Goal: Navigation & Orientation: Find specific page/section

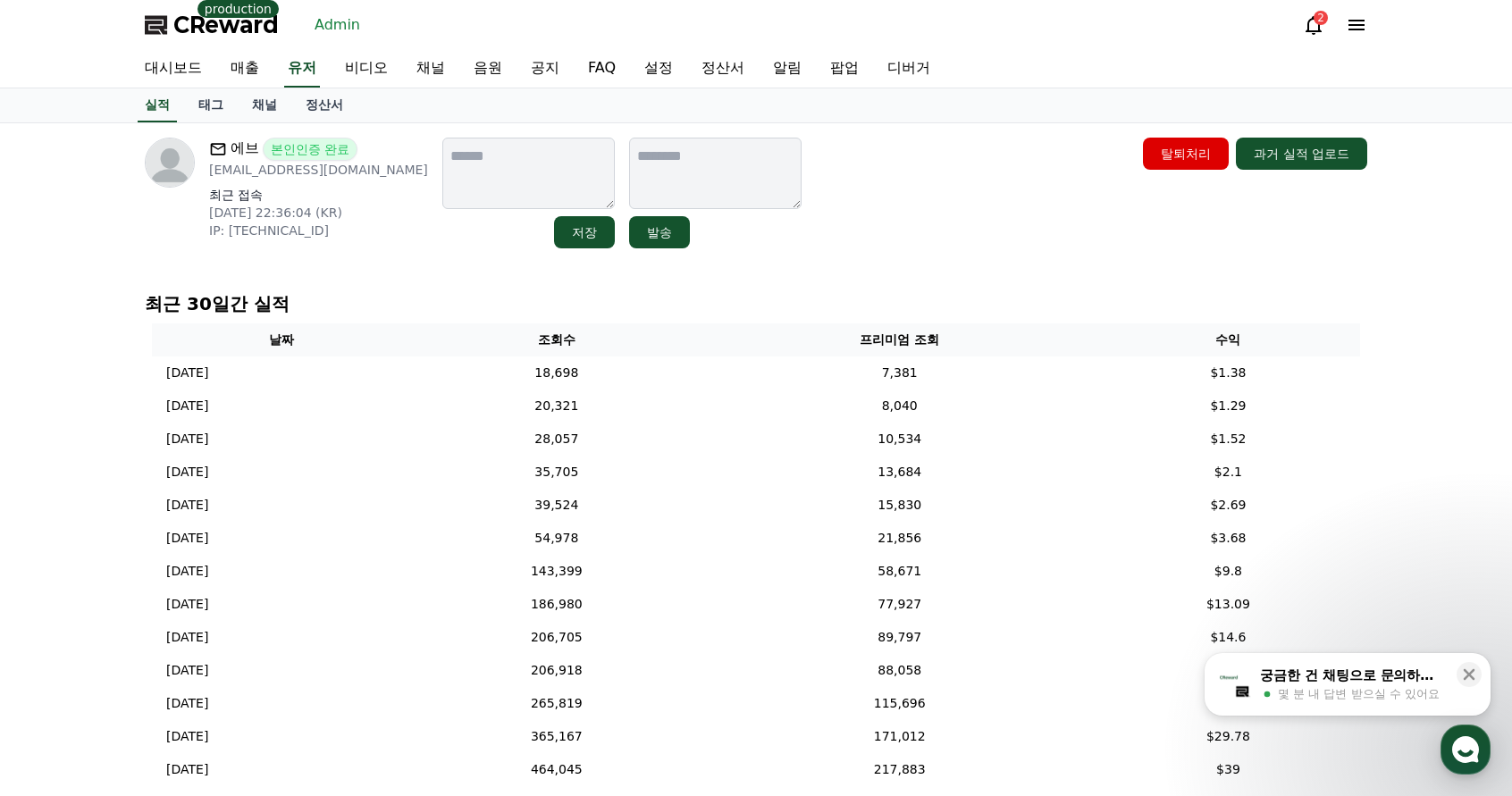
click at [715, 281] on div "에브 본인인증 완료 eb087594@naver.com 최근 접속 2025-08-08 22:36:04 (KR) IP: 183.109.9.41 저…" at bounding box center [755, 636] width 1251 height 1025
click at [314, 115] on link "정산서" at bounding box center [325, 106] width 66 height 34
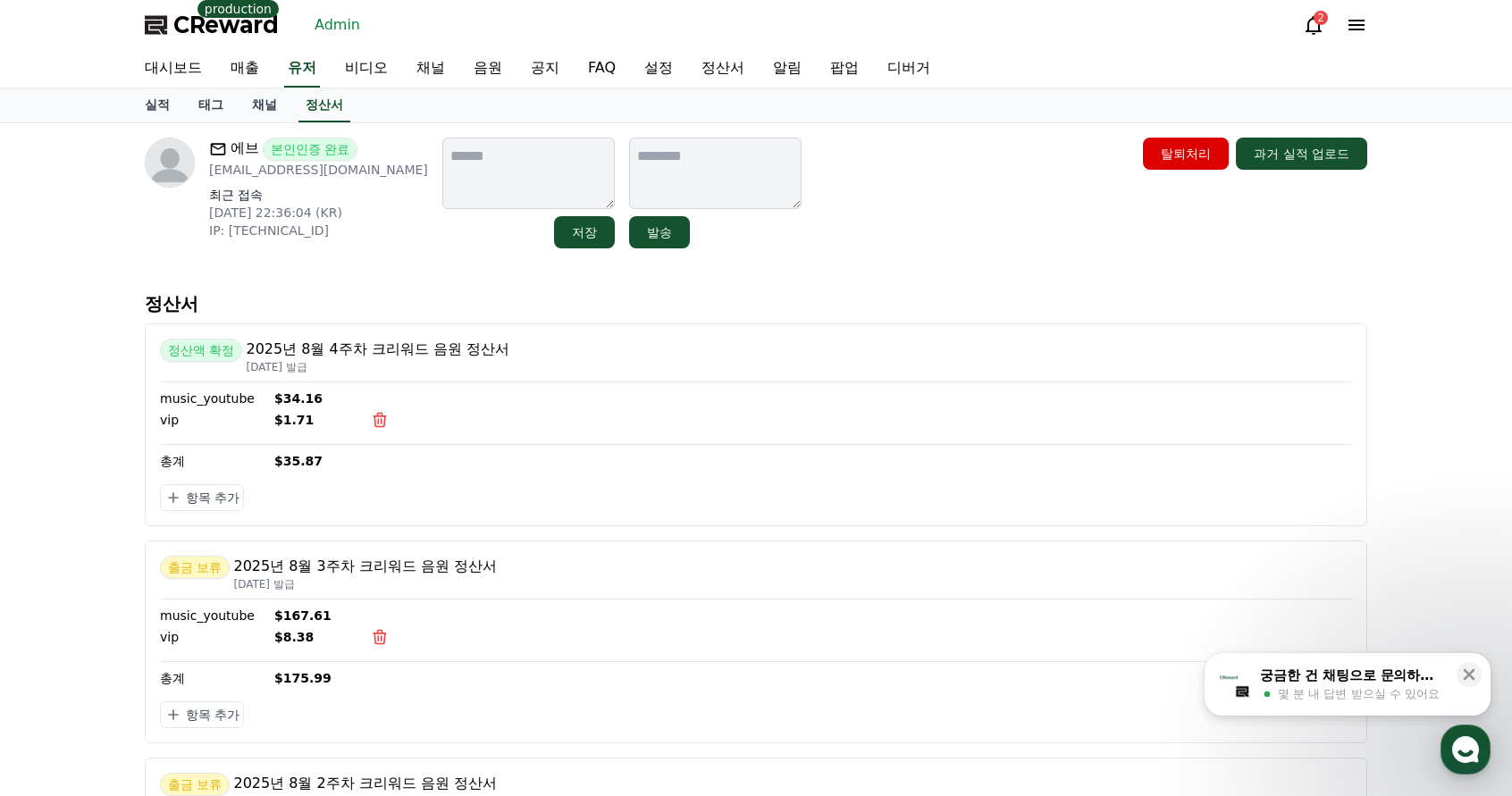
click at [897, 225] on div "에브 본인인증 완료 eb087594@naver.com 최근 접속 2025-08-08 22:36:04 (KR) IP: 183.109.9.41 저…" at bounding box center [755, 193] width 1222 height 111
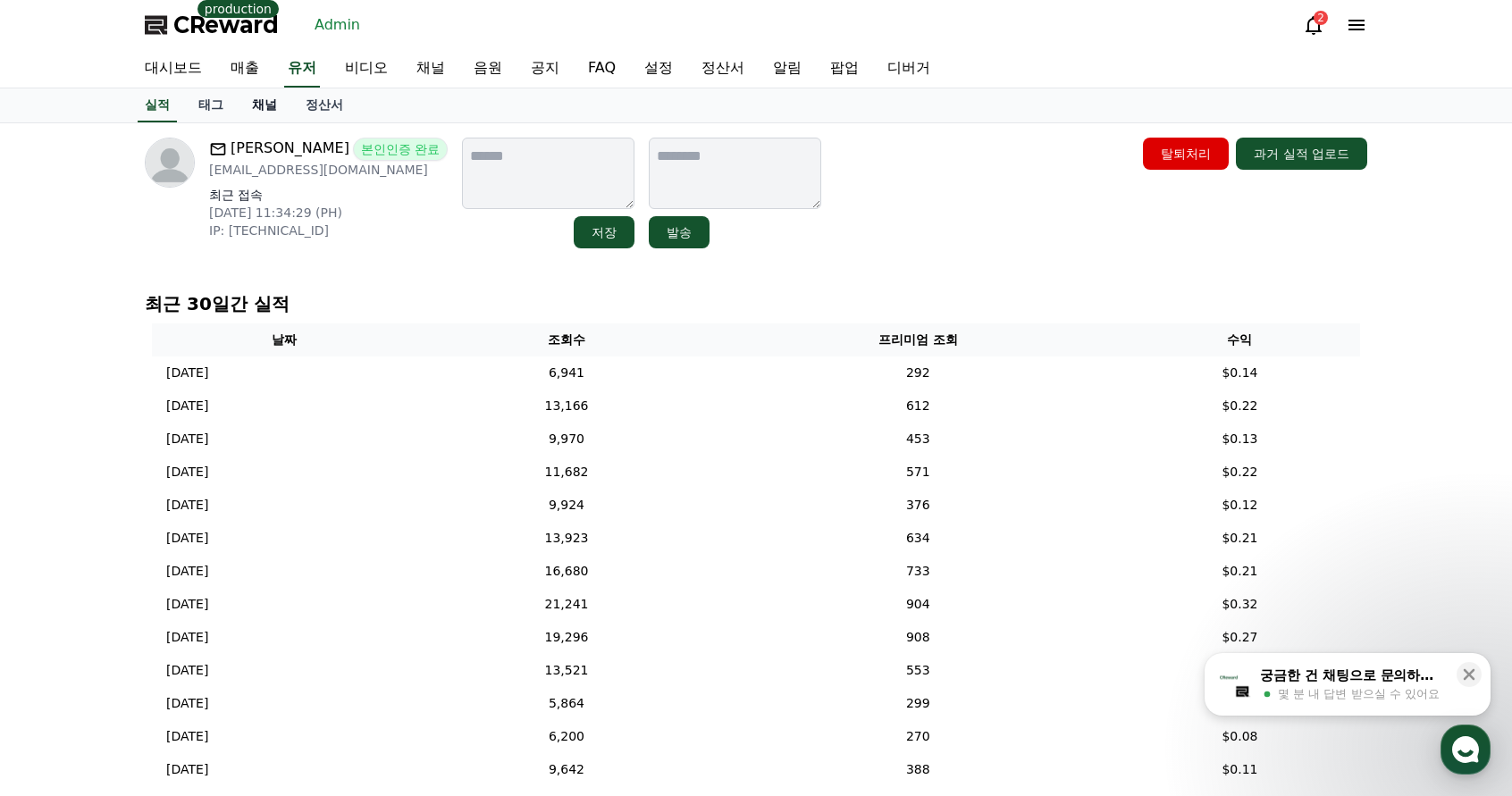
click at [258, 115] on link "채널" at bounding box center [265, 106] width 54 height 34
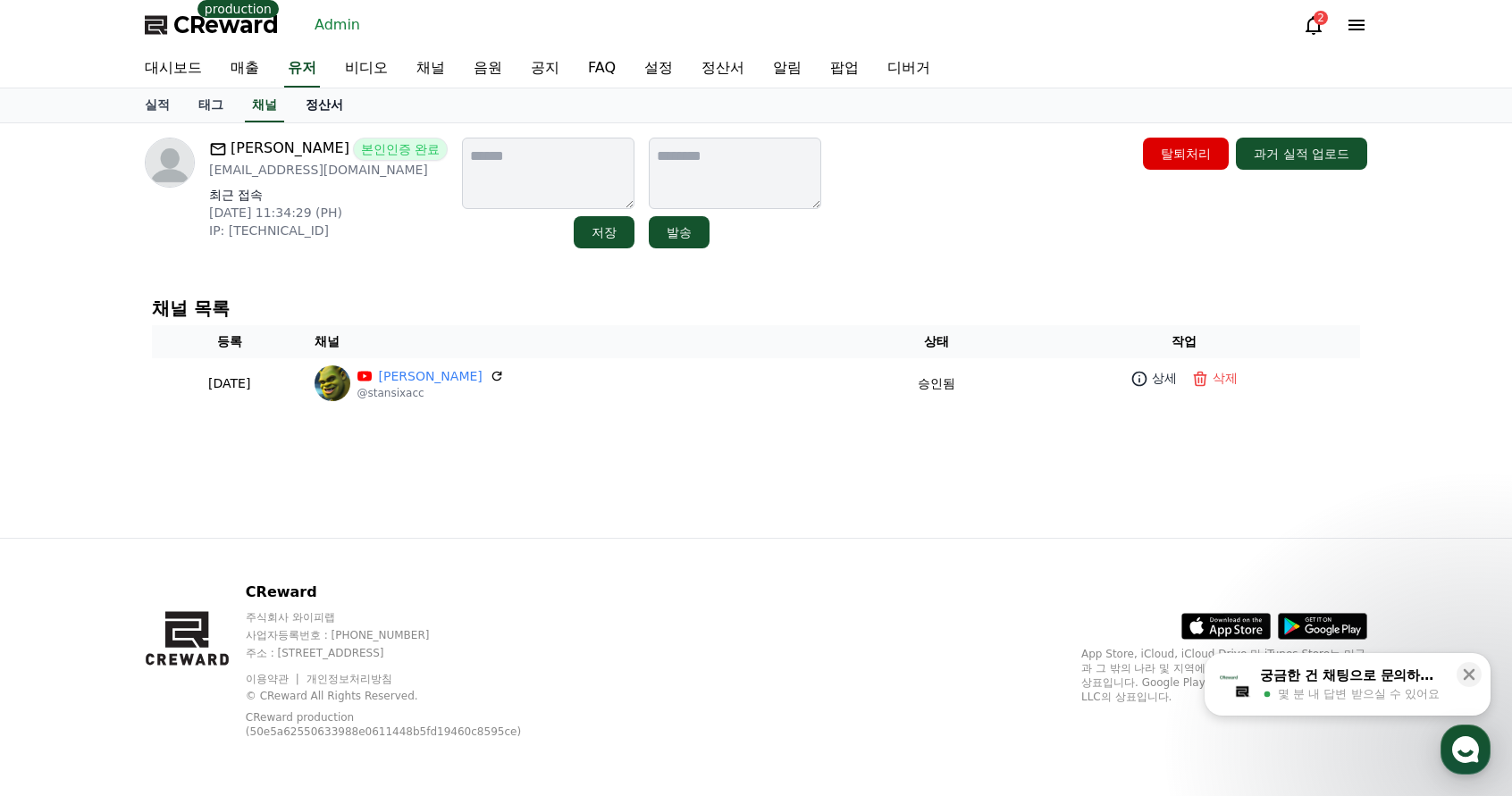
click at [314, 109] on link "정산서" at bounding box center [325, 106] width 66 height 34
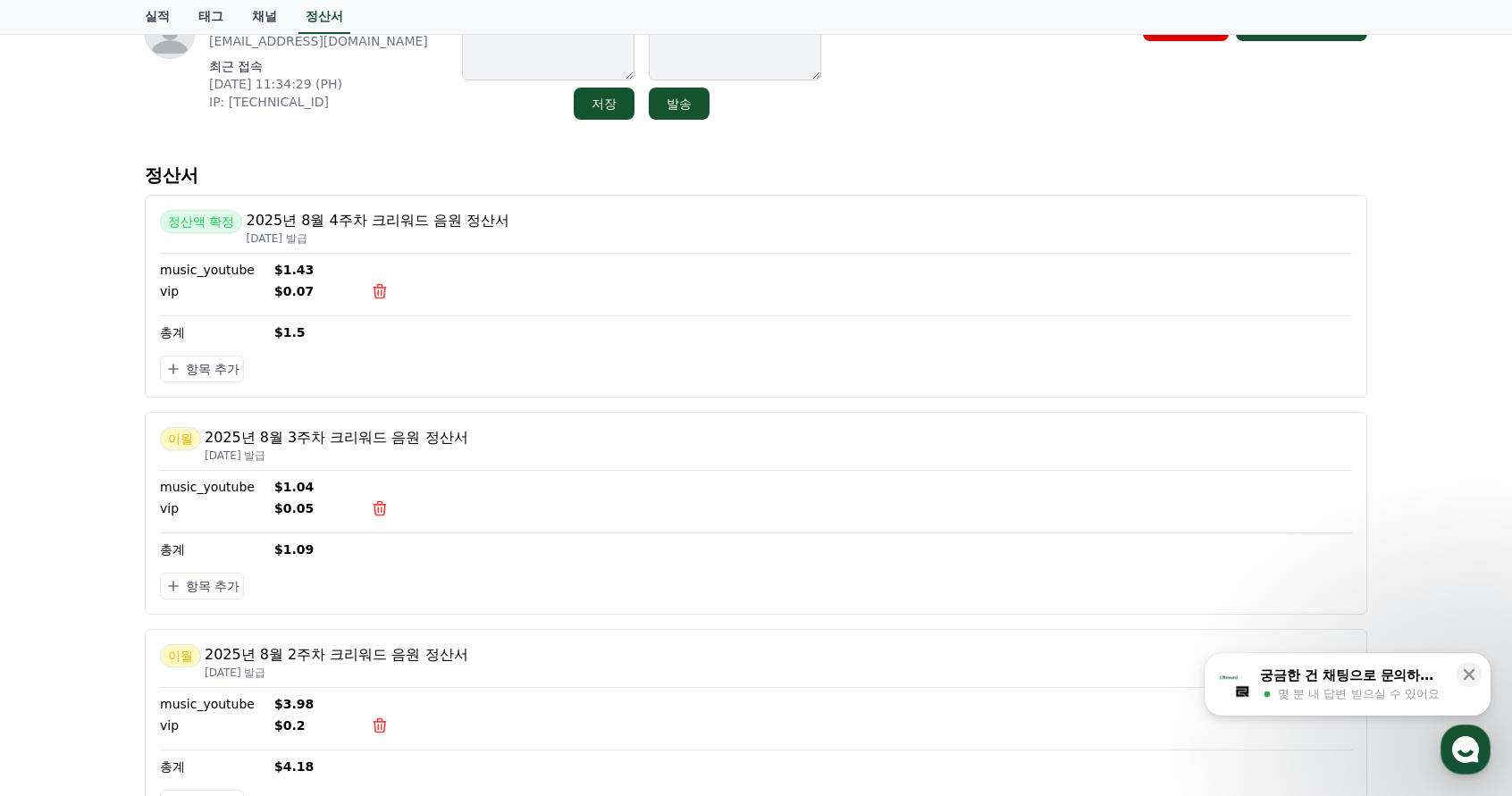
scroll to position [90, 0]
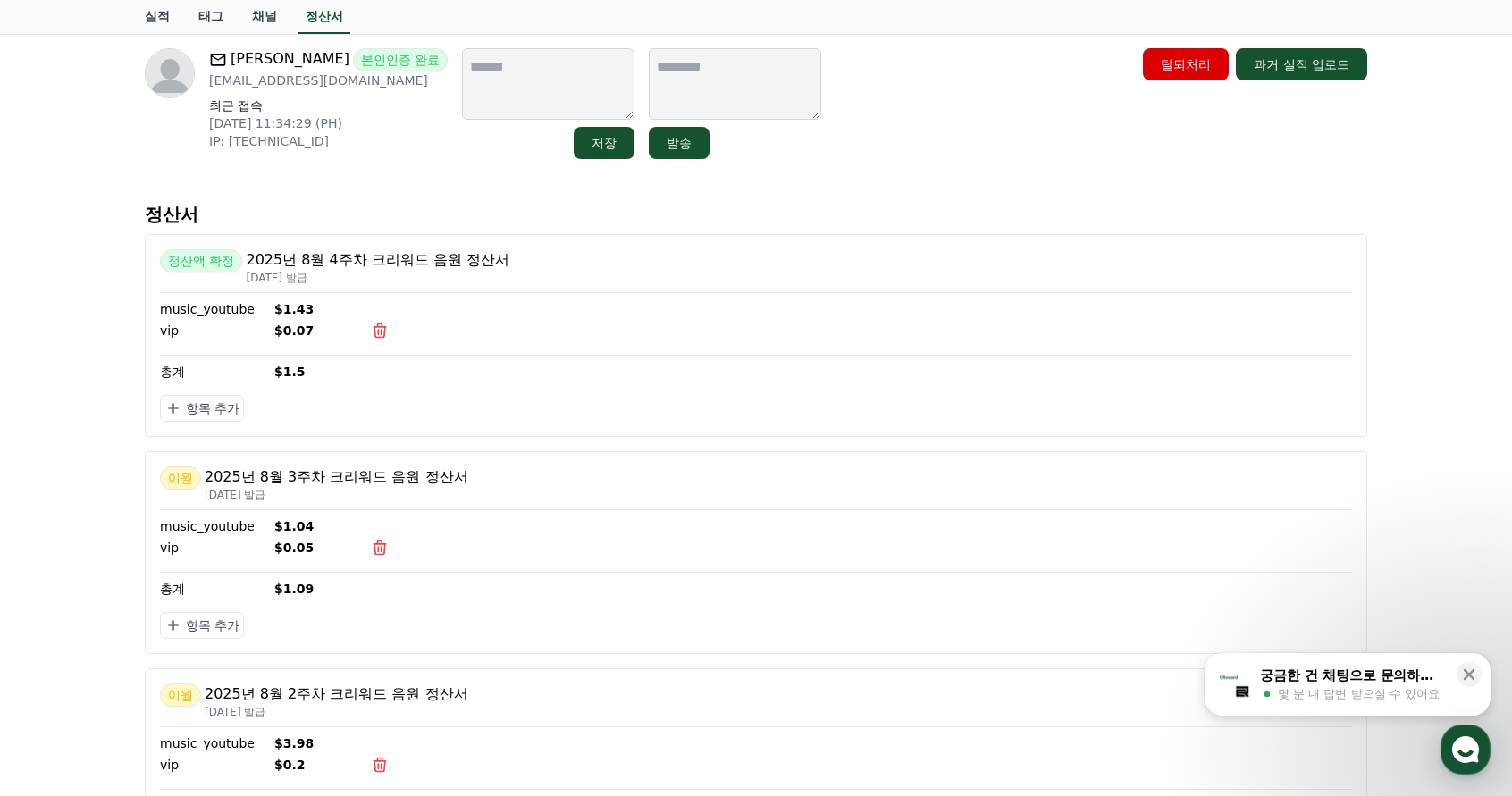
click at [873, 212] on p "정산서" at bounding box center [755, 214] width 1222 height 25
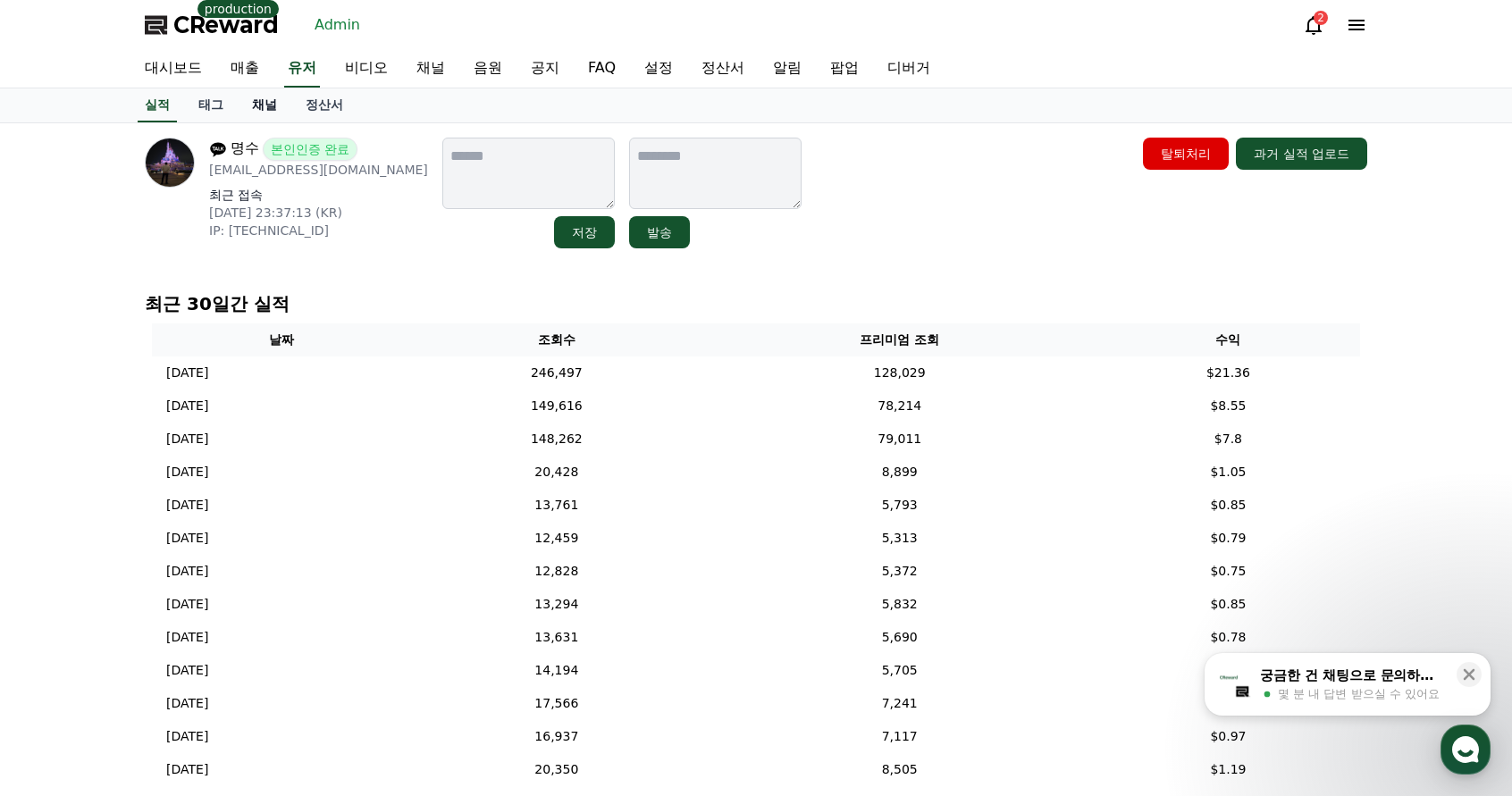
click at [256, 111] on link "채널" at bounding box center [265, 106] width 54 height 34
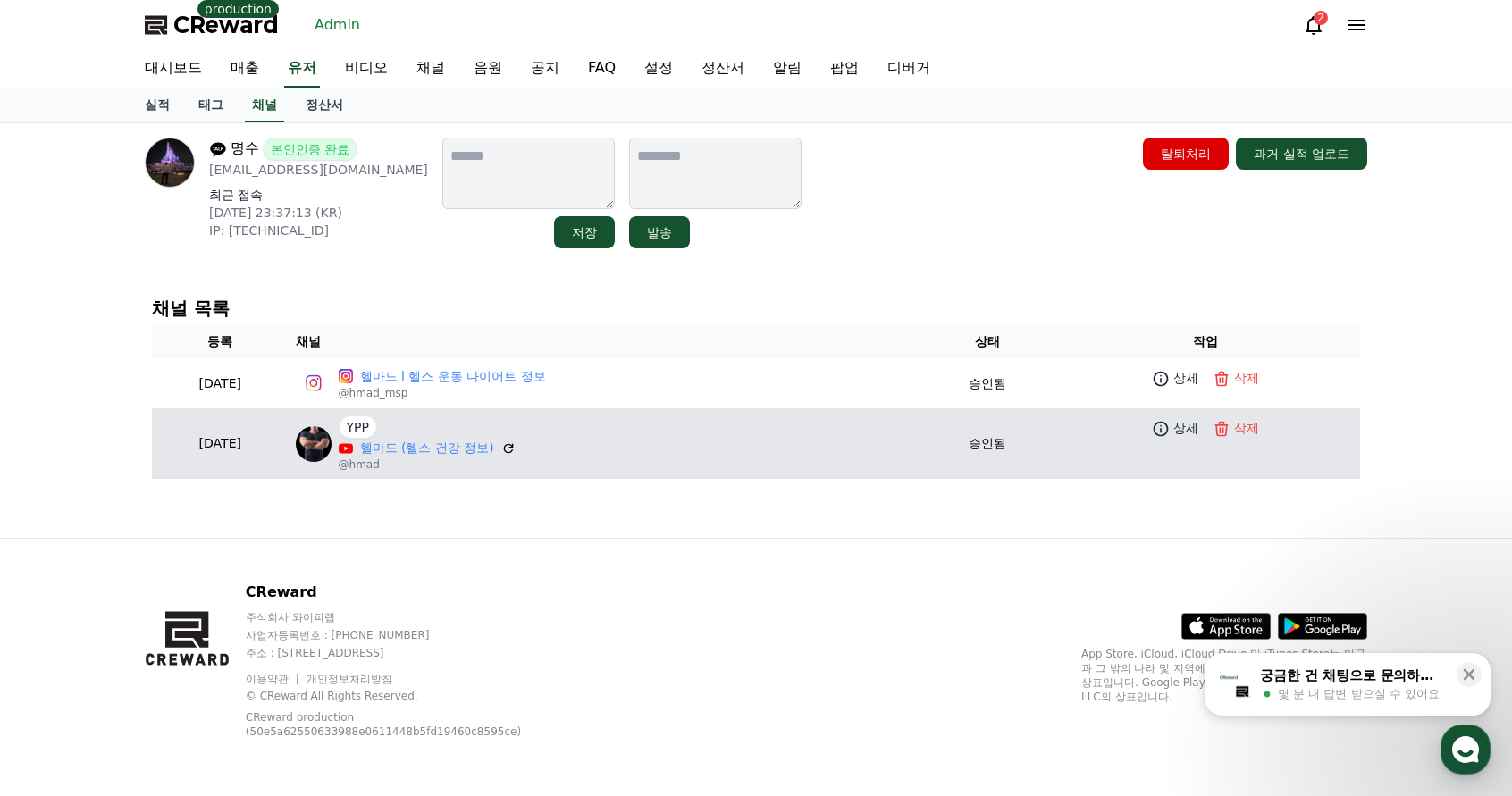
click at [467, 457] on p "@hmad" at bounding box center [427, 464] width 177 height 14
click at [467, 450] on link "헬마드 (헬스 건강 정보)" at bounding box center [427, 447] width 134 height 19
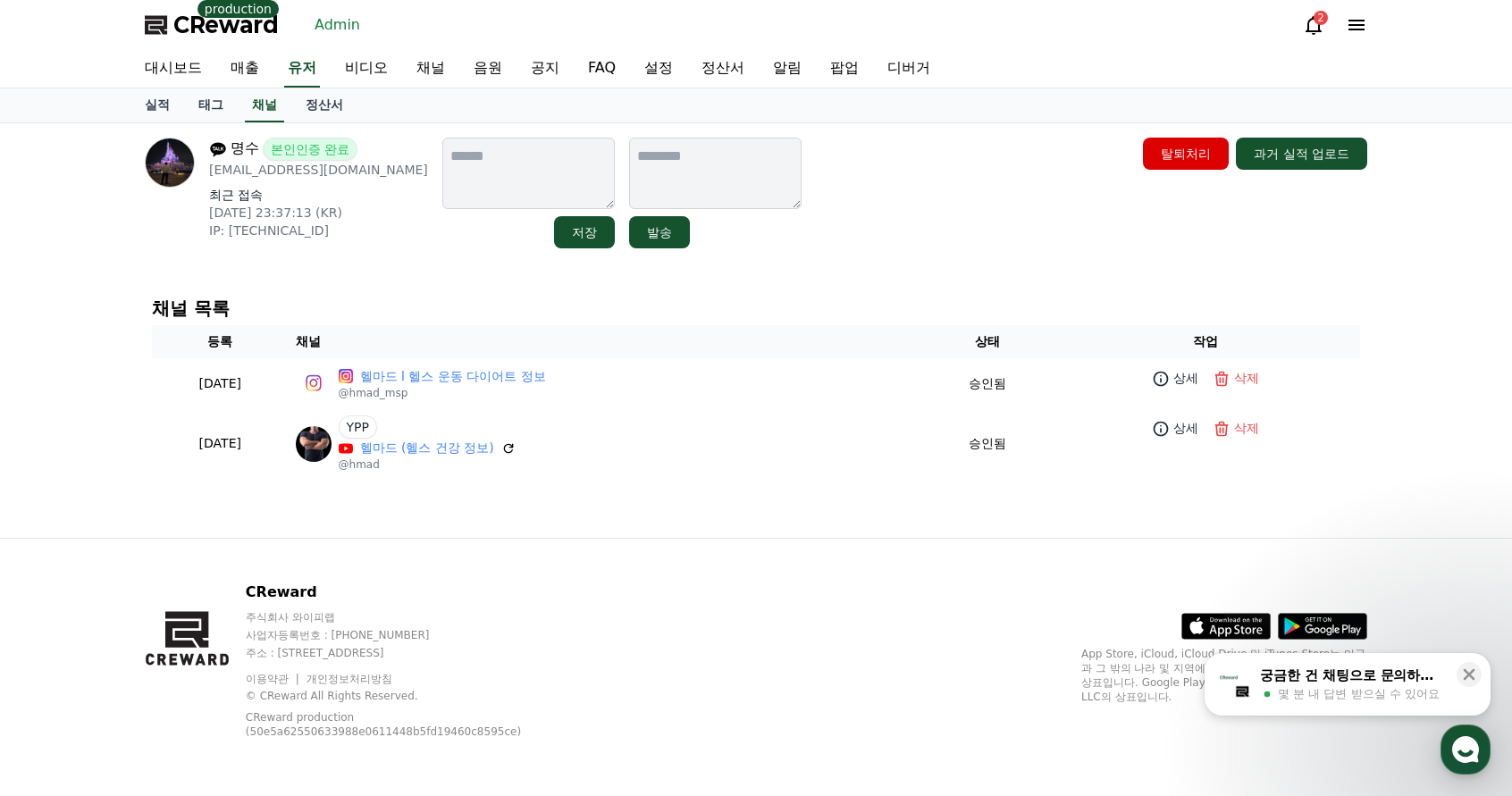
click at [446, 567] on div "CReward 주식회사 와이피랩 사업자등록번호 : [PHONE_NUMBER] 주소 : [STREET_ADDRESS] 이용약관 개인정보처리방침 …" at bounding box center [755, 667] width 1251 height 257
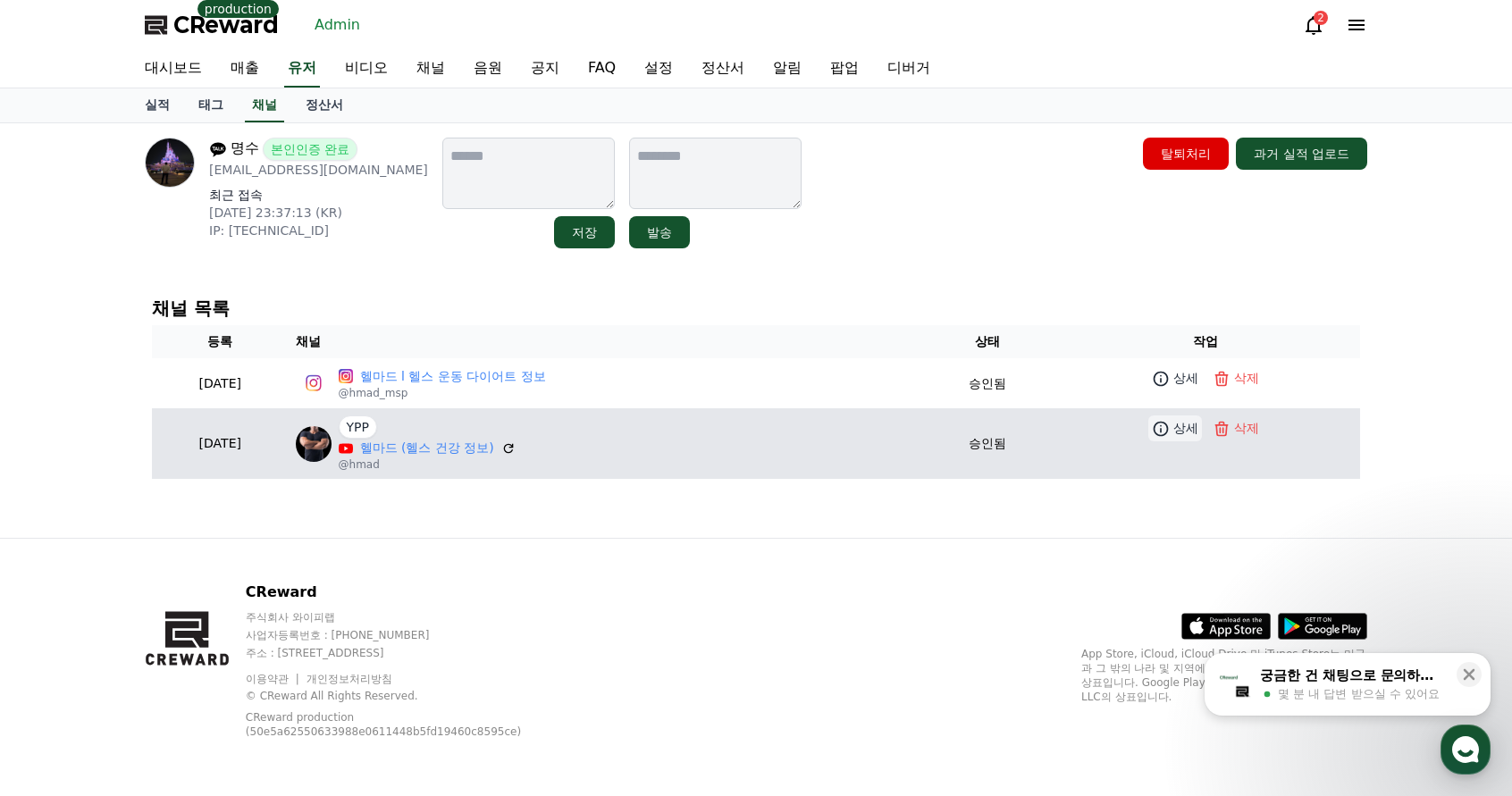
click at [1161, 432] on icon at bounding box center [1160, 428] width 15 height 15
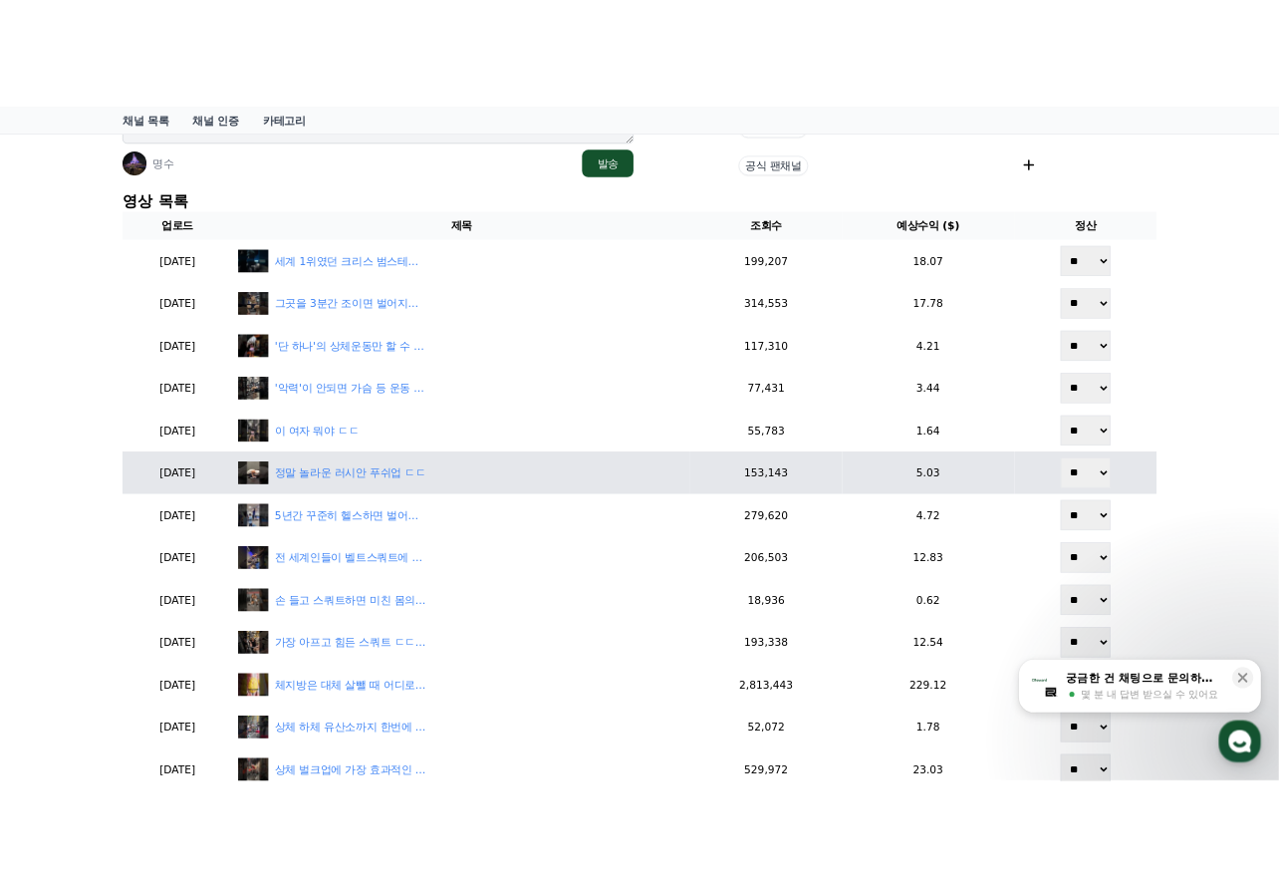
scroll to position [199, 0]
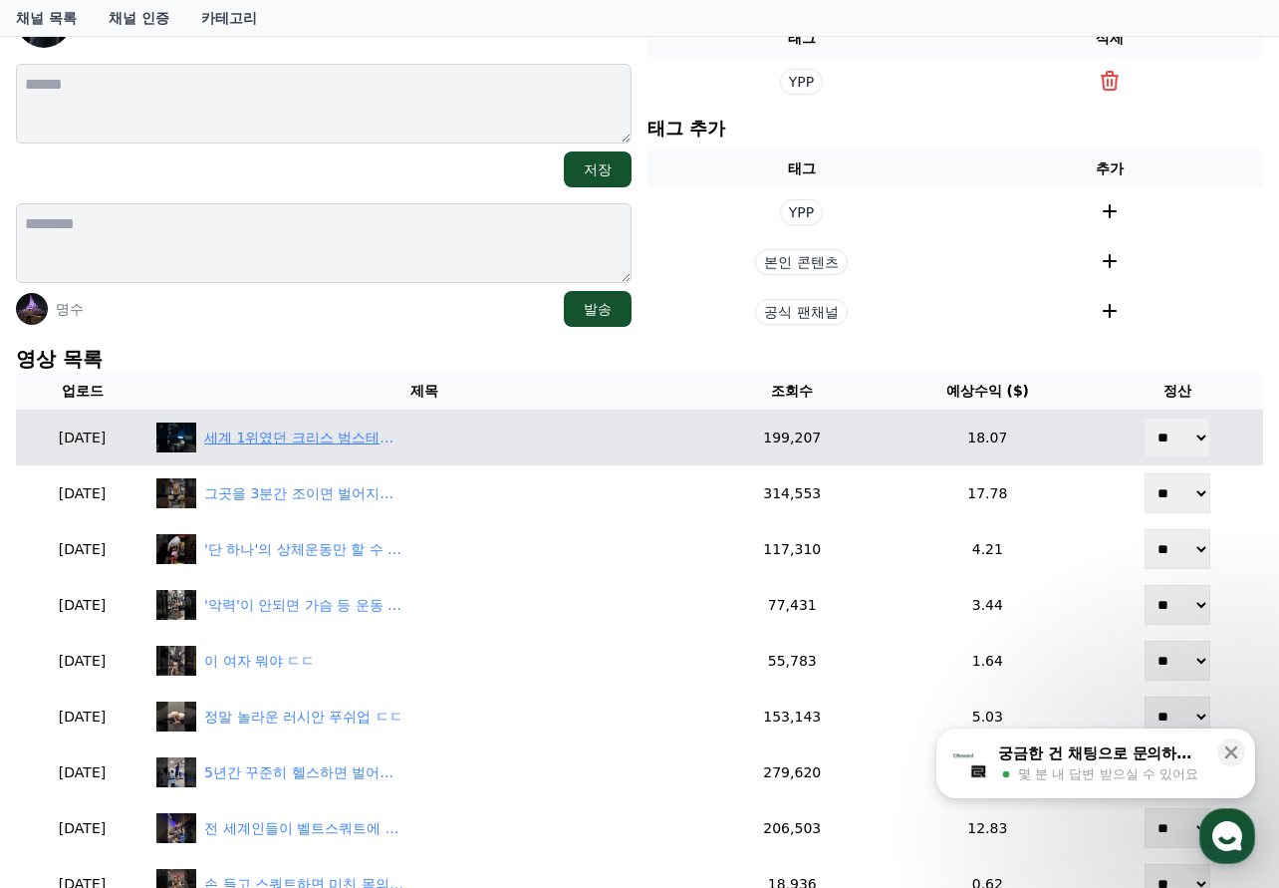
click at [370, 443] on div "세계 1위였던 크리스 범스테드 충격적 근황" at bounding box center [303, 437] width 199 height 21
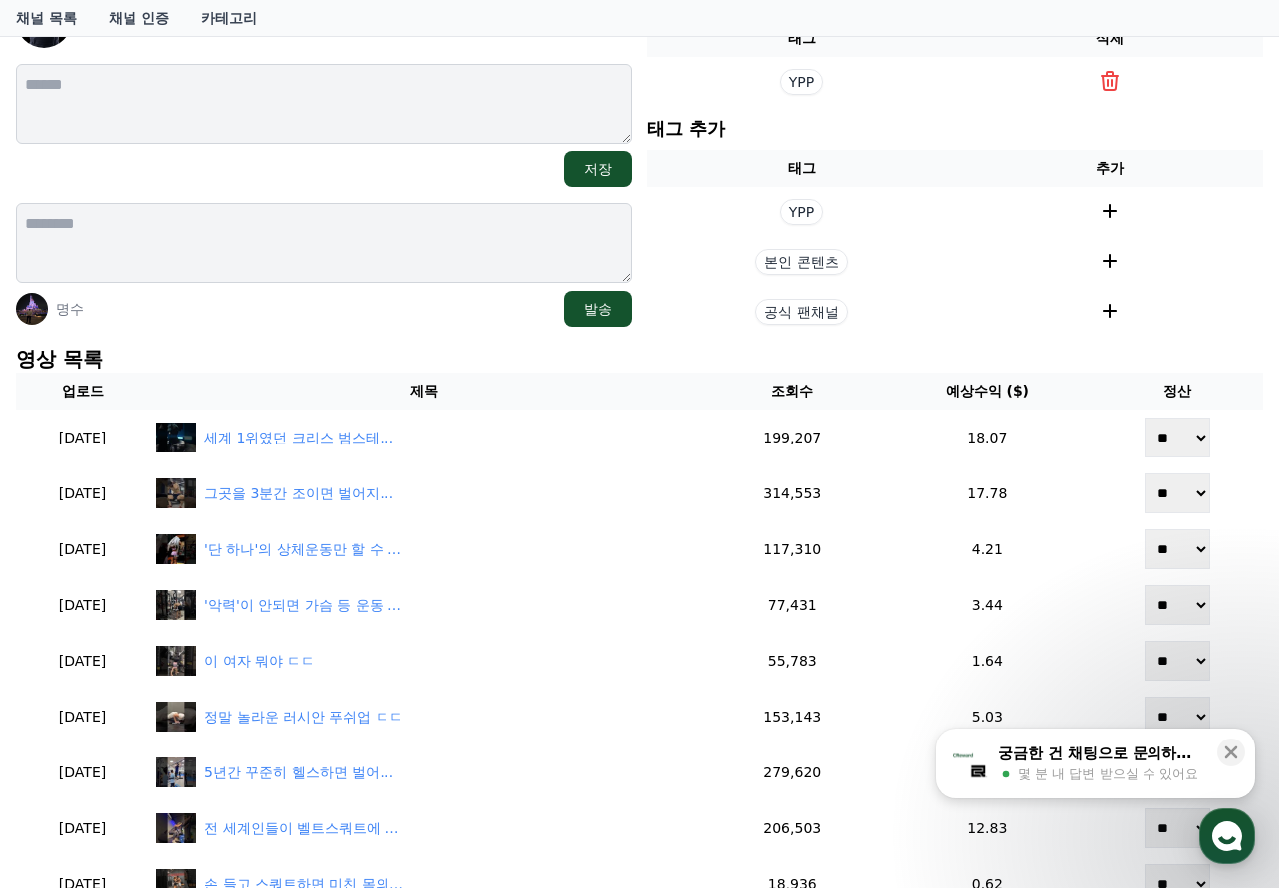
click at [701, 345] on p "영상 목록" at bounding box center [639, 359] width 1247 height 28
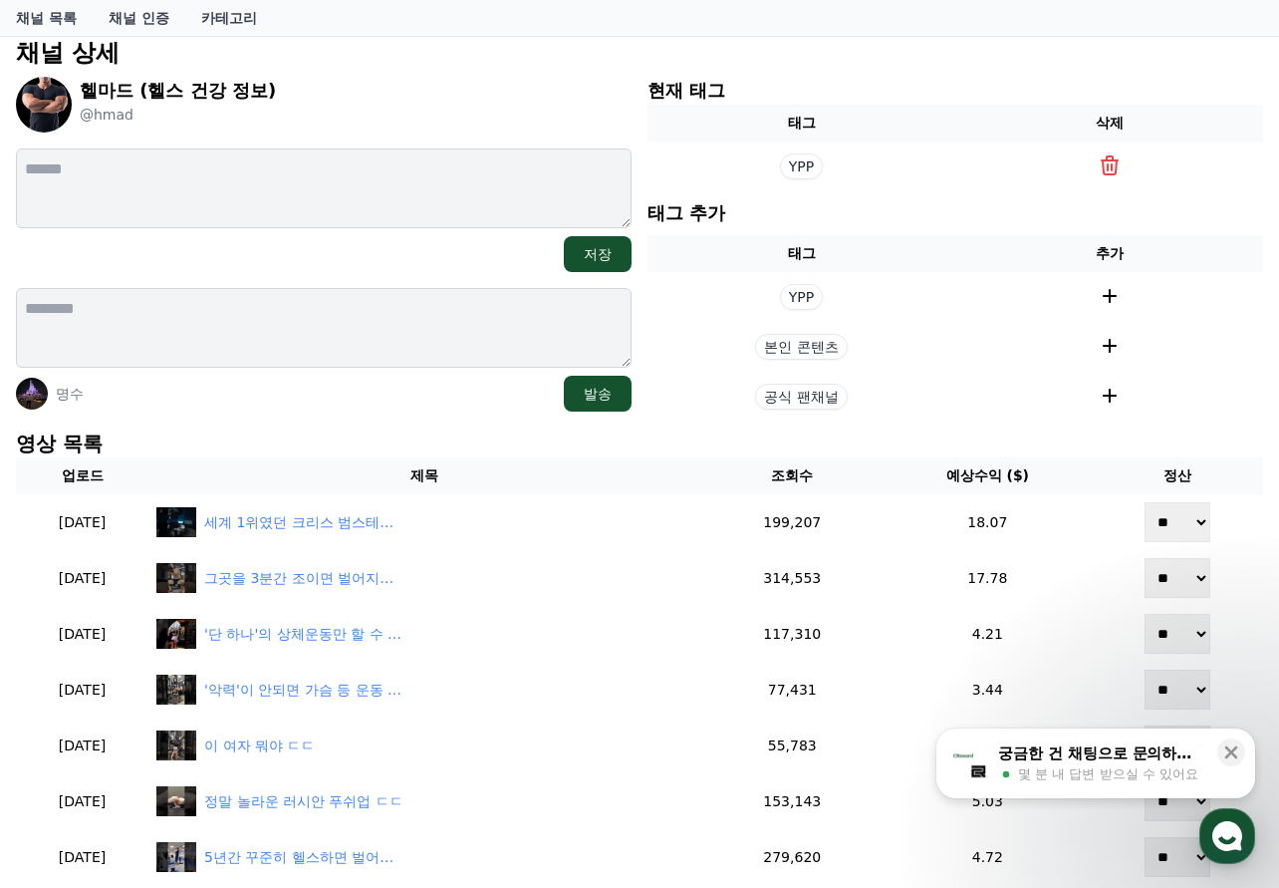
scroll to position [0, 0]
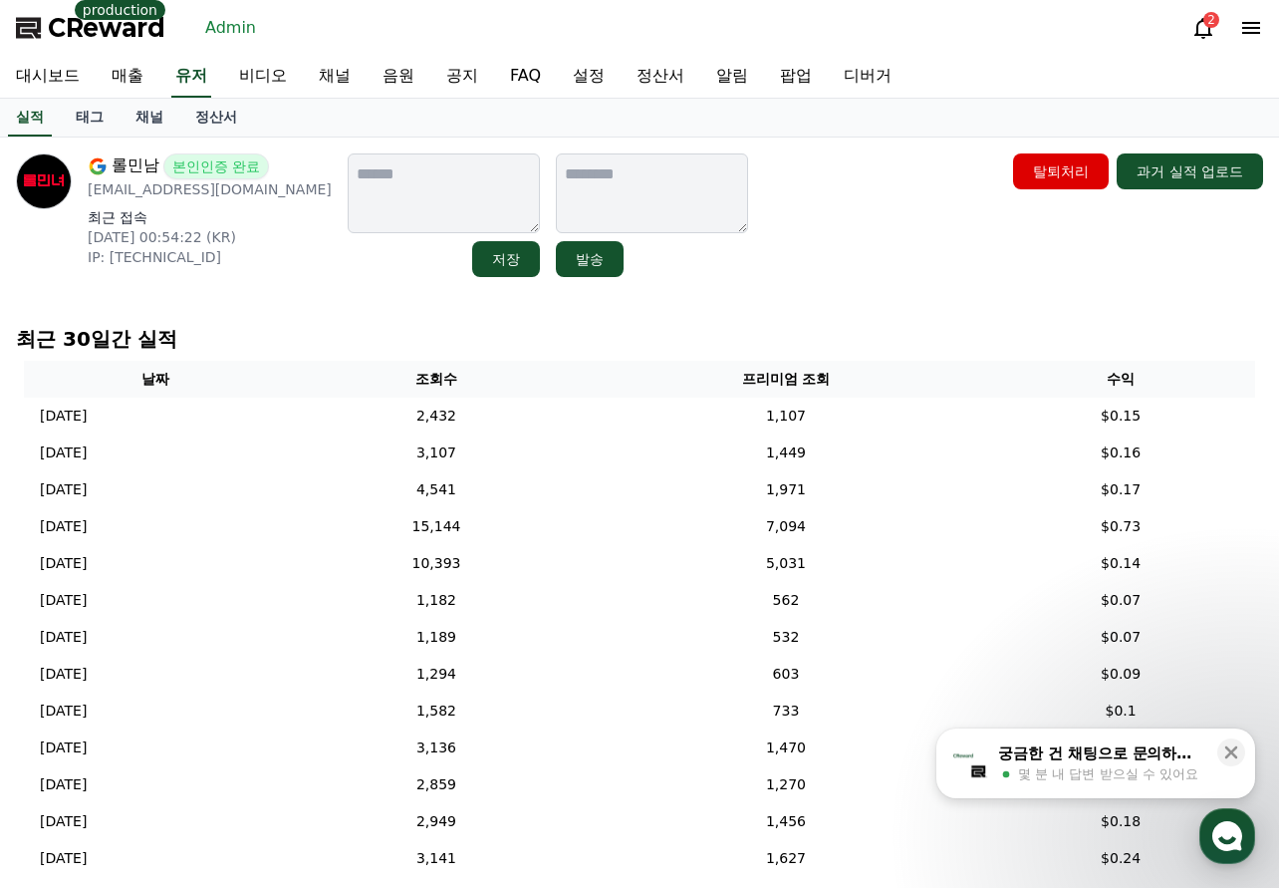
click at [746, 254] on div "롤민남 본인인증 완료 lolminnam@gmail.com 최근 접속 2025-08-11 00:54:22 (KR) IP: 112.156.160.…" at bounding box center [639, 215] width 1247 height 124
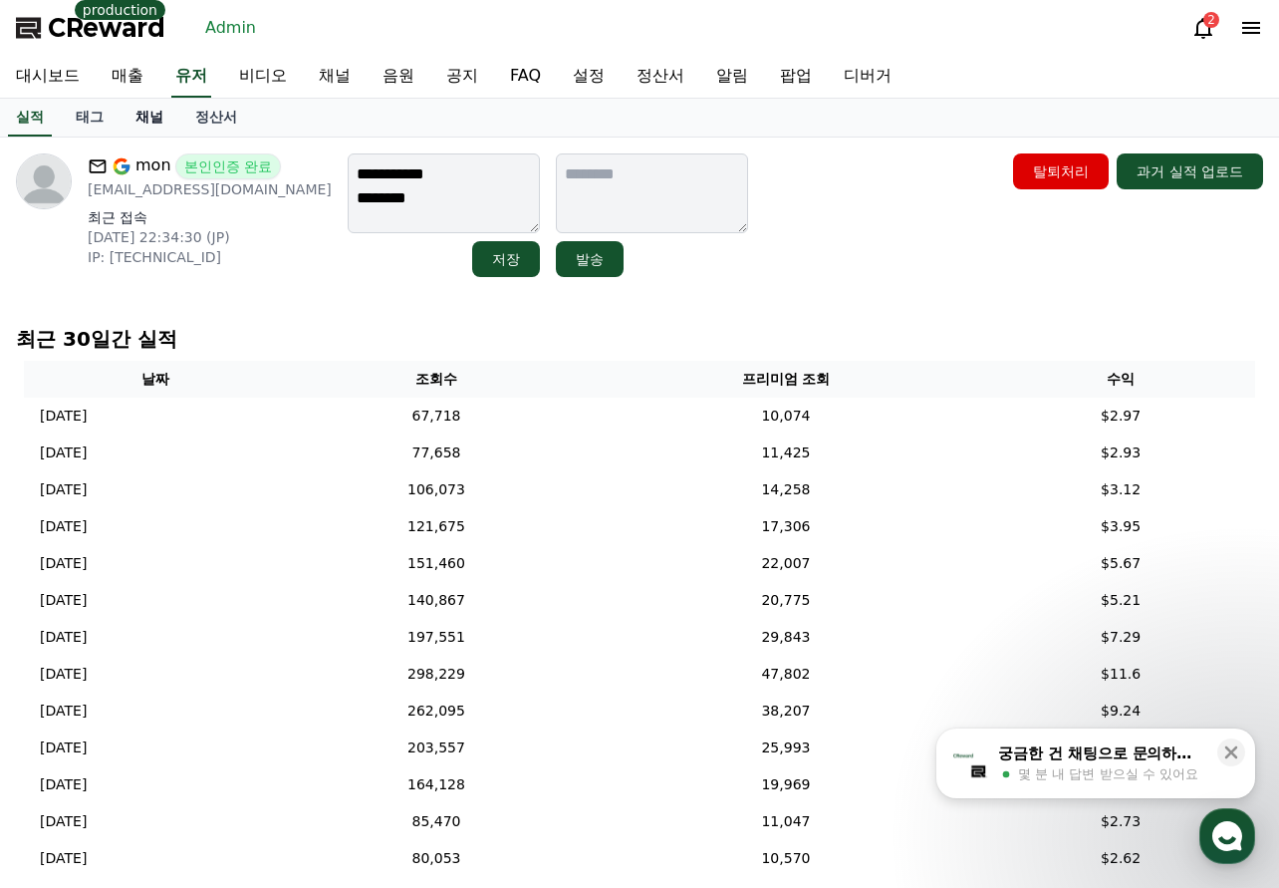
click at [163, 109] on link "채널" at bounding box center [150, 118] width 60 height 38
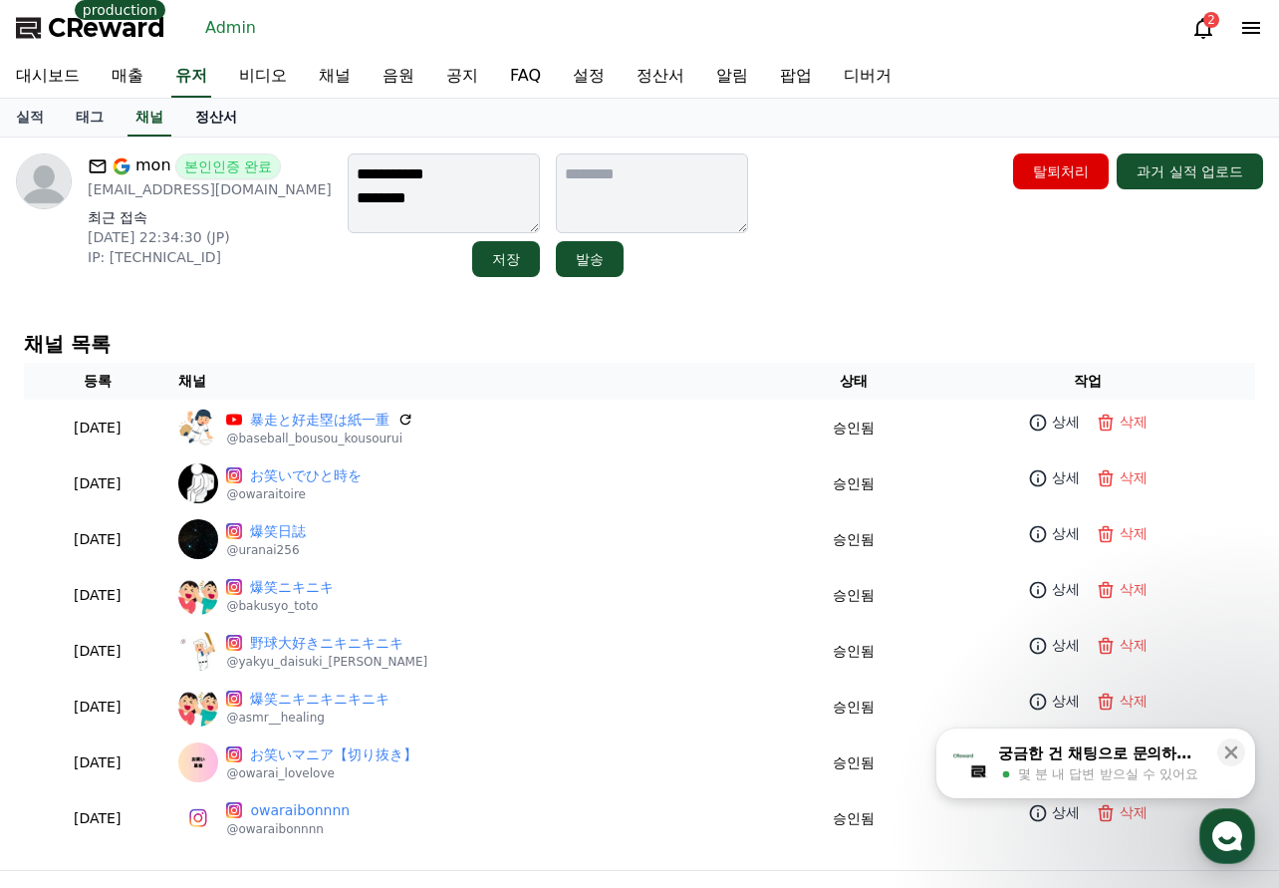
click at [206, 121] on link "정산서" at bounding box center [216, 118] width 74 height 38
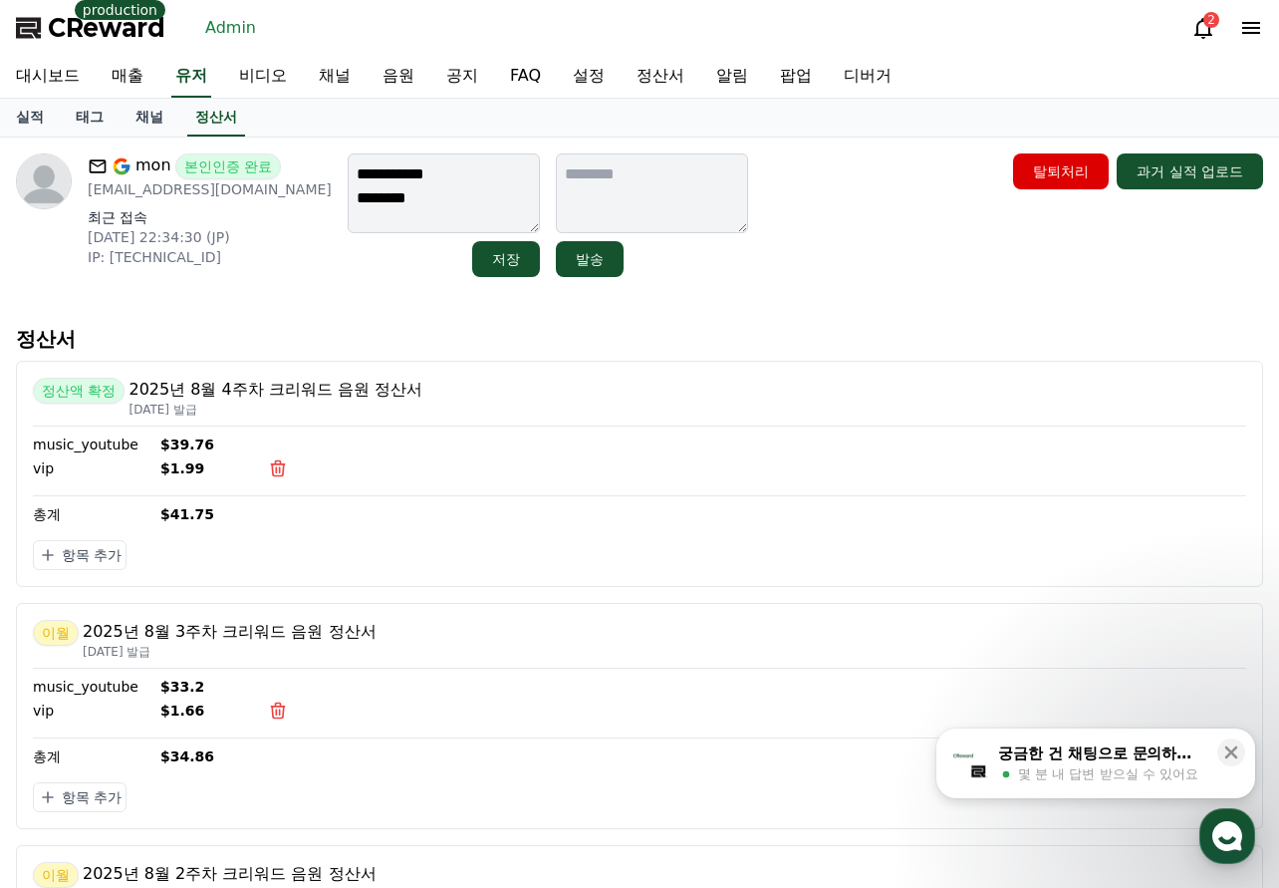
click at [871, 268] on div "**********" at bounding box center [639, 215] width 1247 height 124
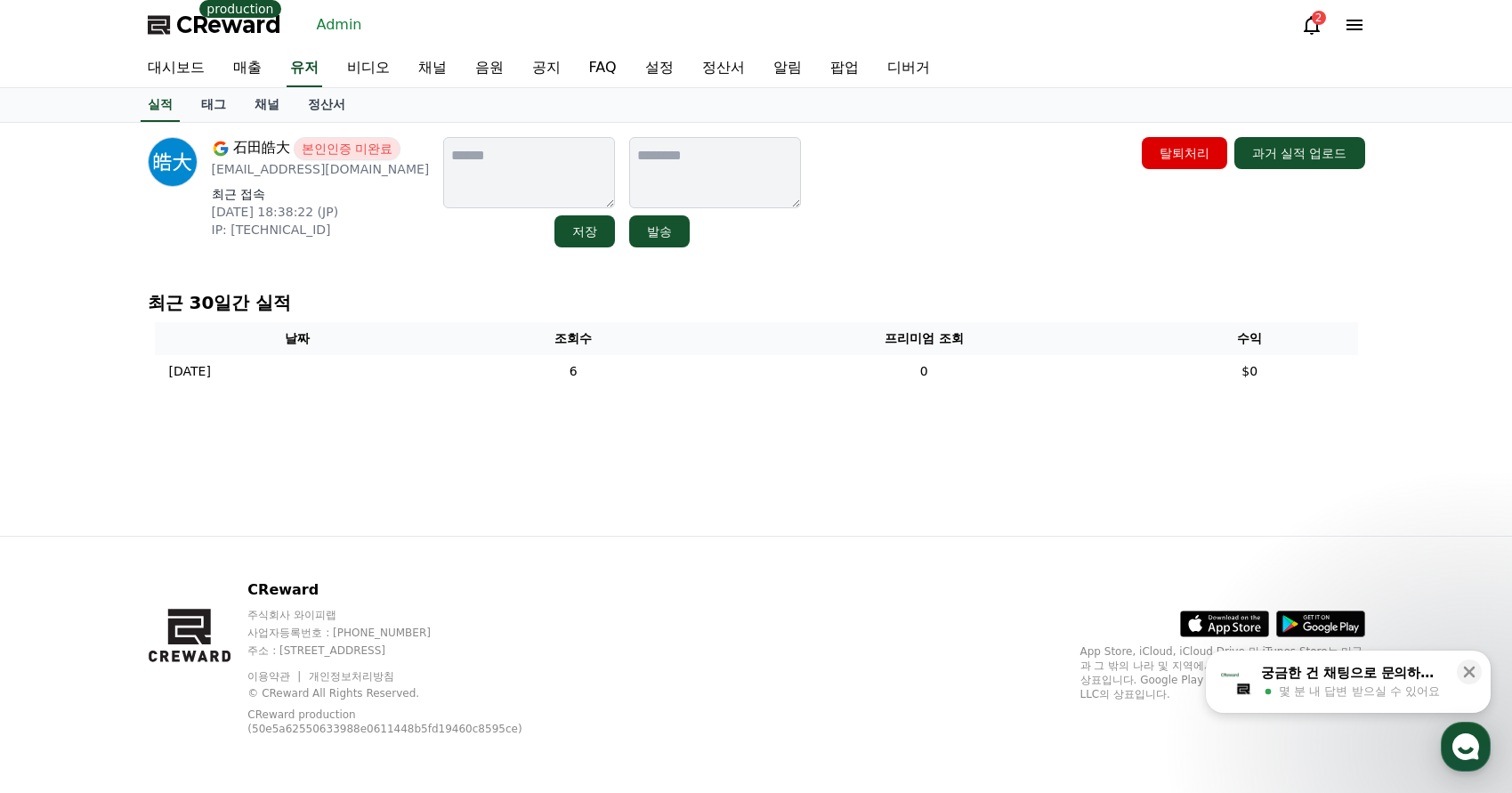
click at [279, 105] on link "채널" at bounding box center [267, 105] width 54 height 34
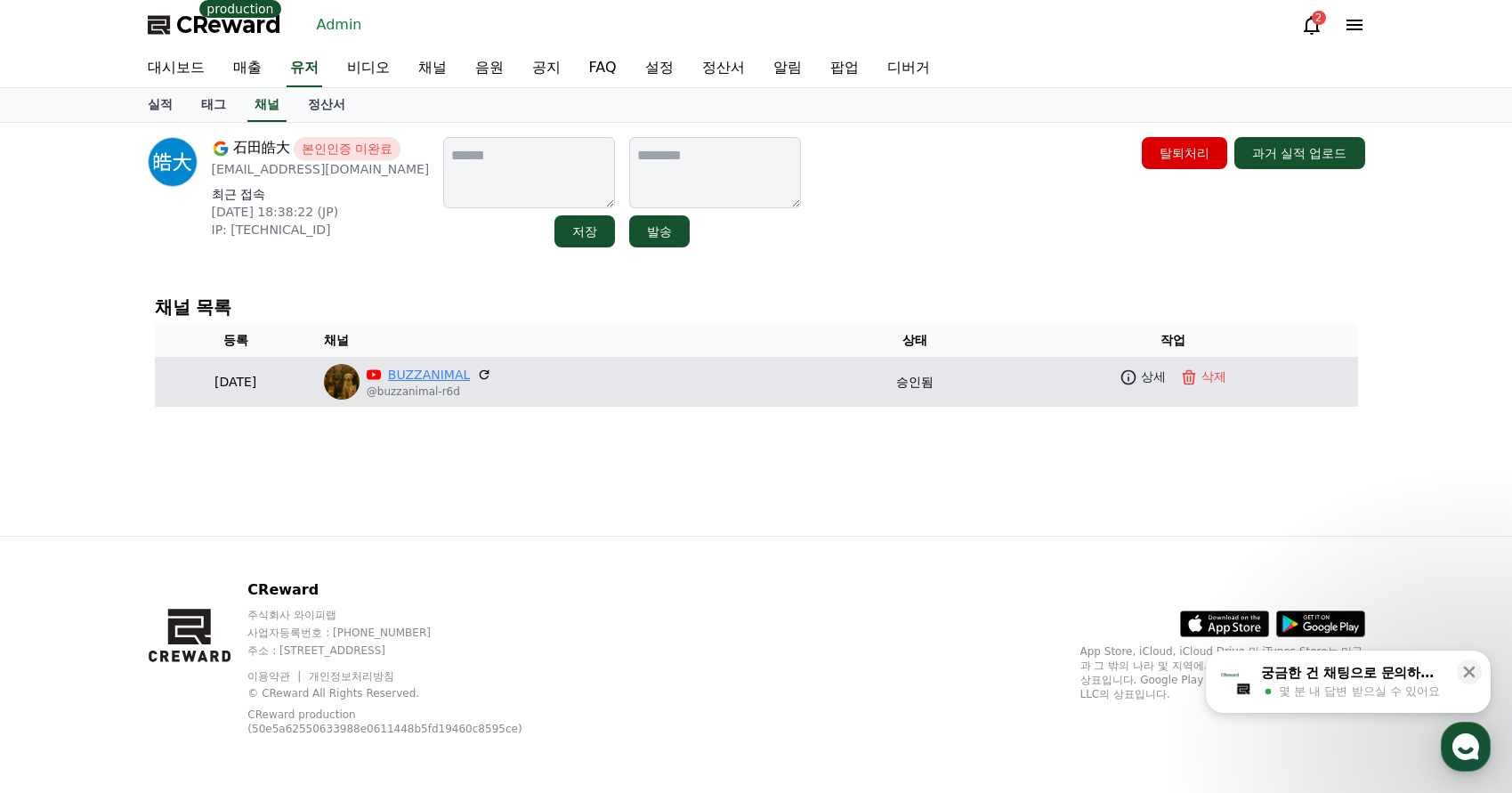
click at [470, 382] on link "BUZZANIMAL" at bounding box center [429, 374] width 82 height 19
click at [1157, 385] on link "상세" at bounding box center [1142, 376] width 54 height 26
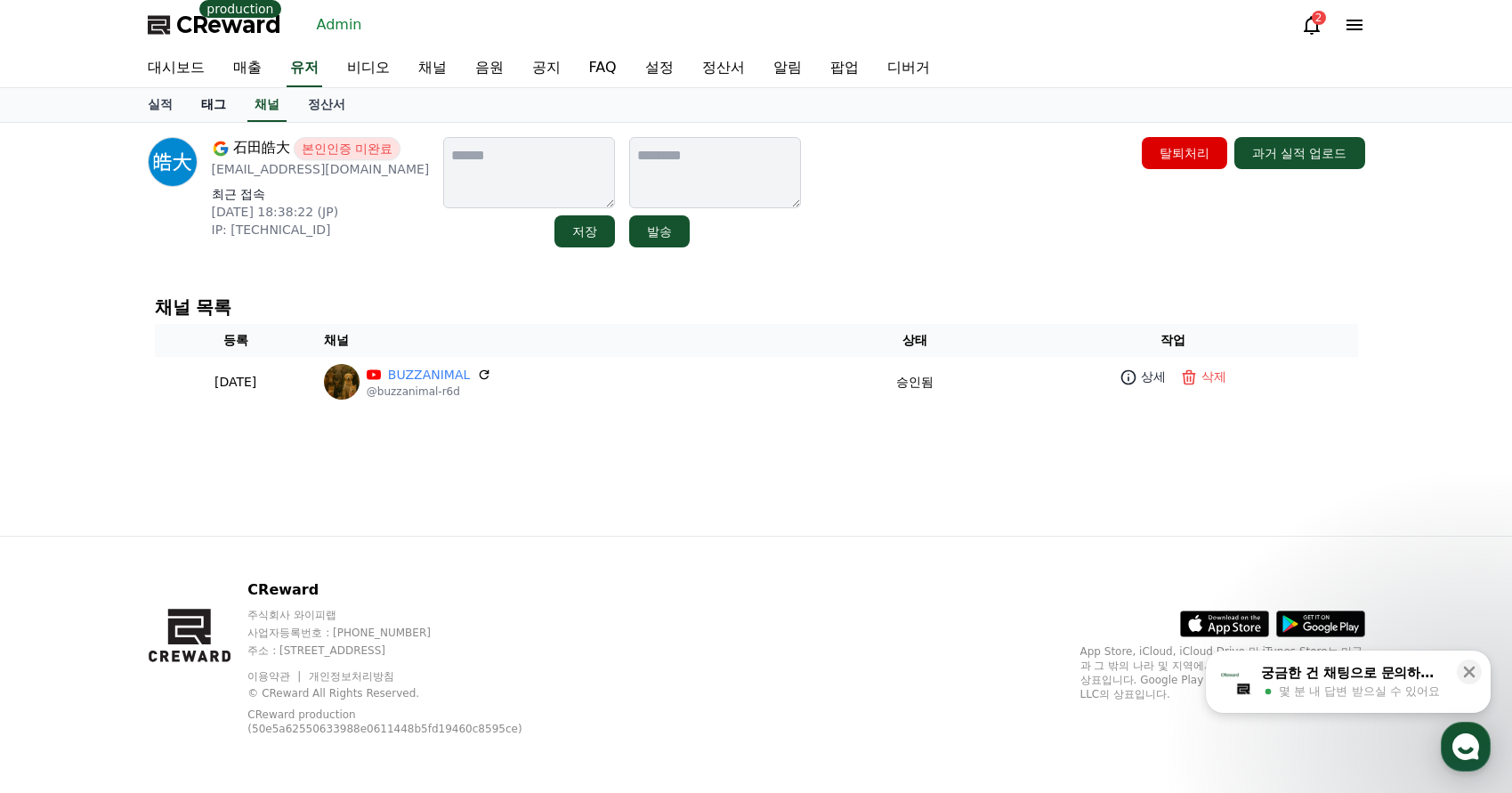
click at [227, 106] on link "태그" at bounding box center [213, 105] width 54 height 34
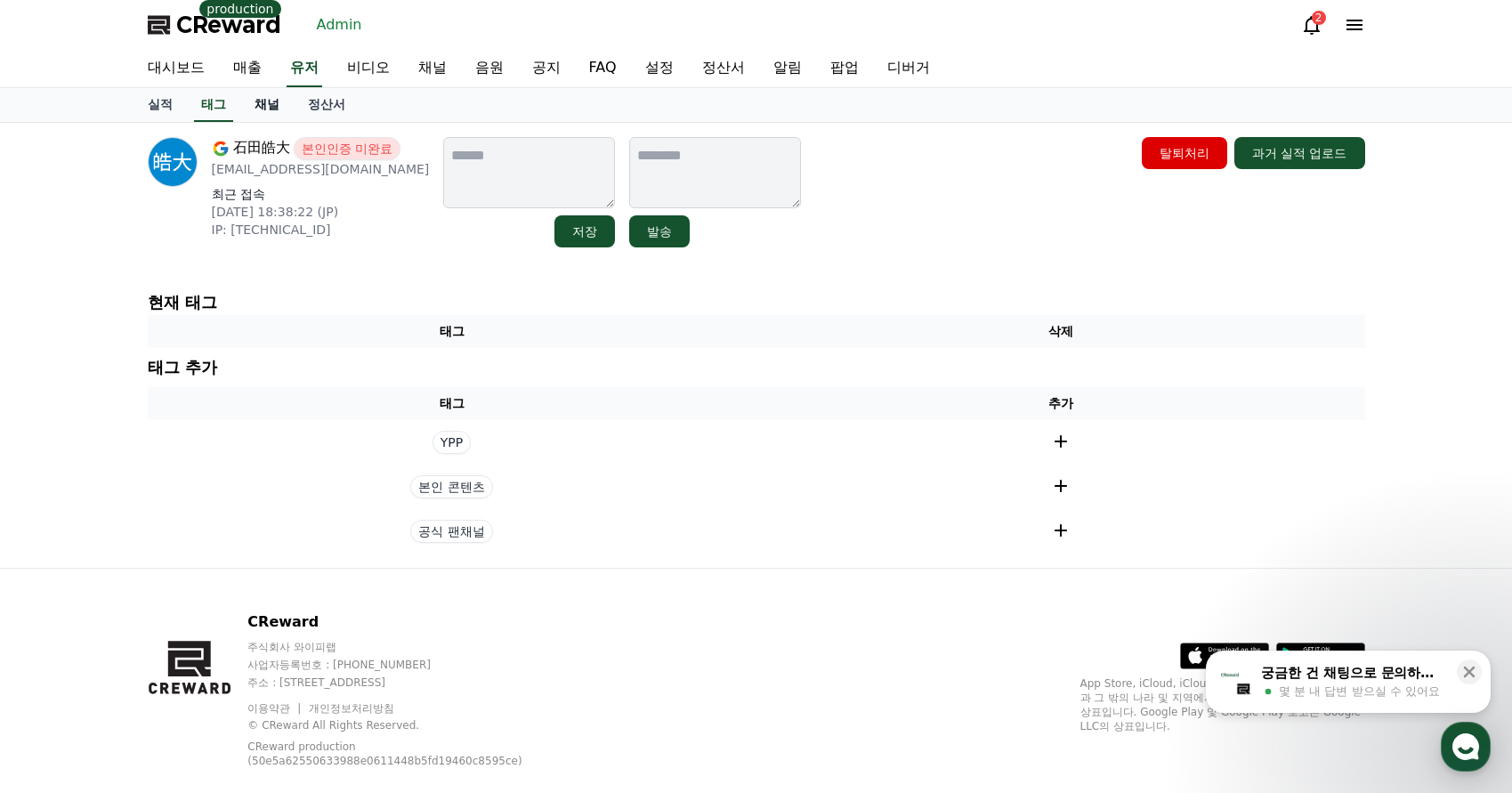
click at [259, 107] on link "채널" at bounding box center [267, 105] width 54 height 34
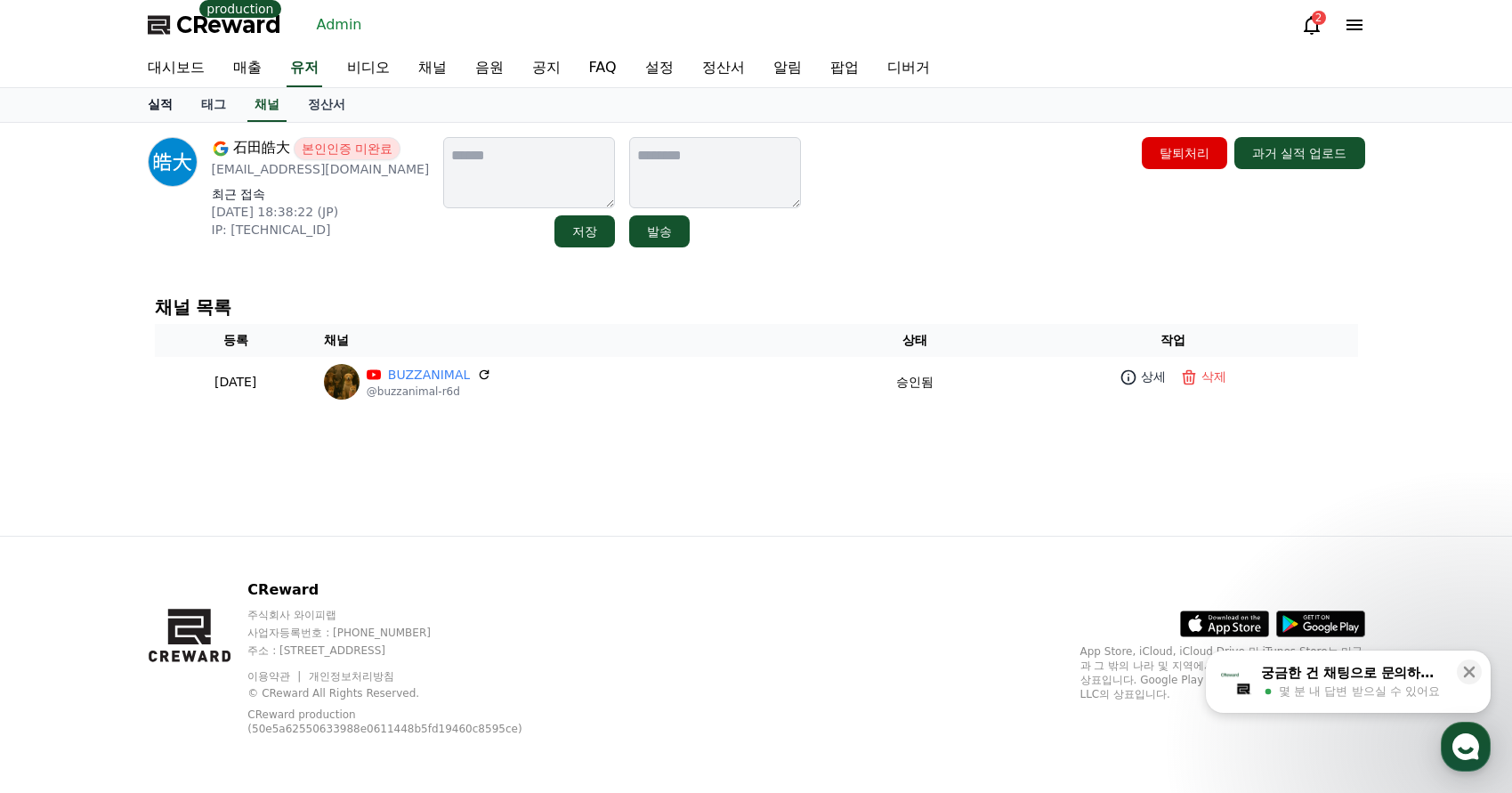
click at [154, 103] on link "실적" at bounding box center [160, 105] width 54 height 34
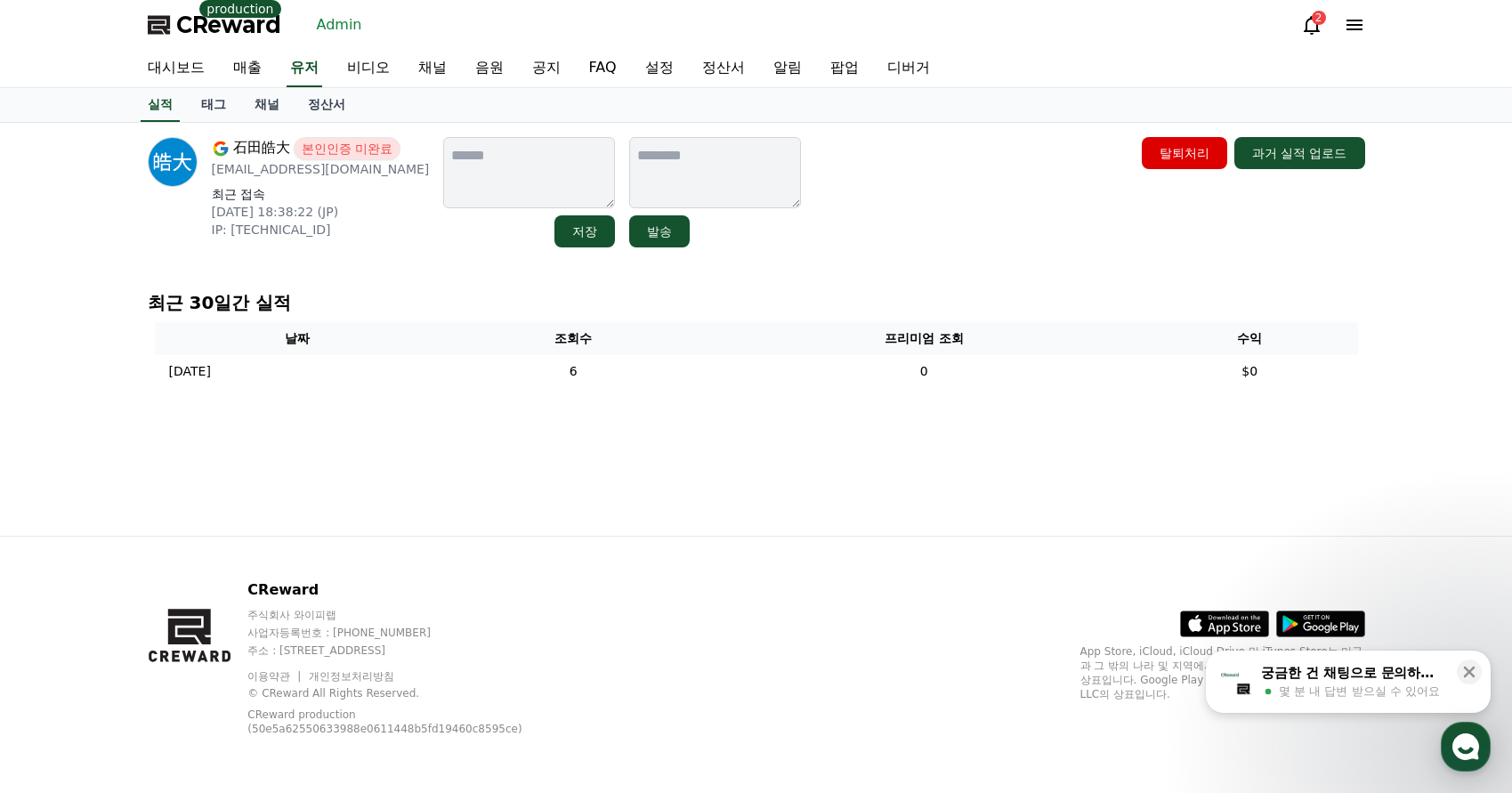
drag, startPoint x: 866, startPoint y: 175, endPoint x: 855, endPoint y: 169, distance: 12.5
click at [865, 174] on div "石田皓大 본인인증 미완료 kotaishida4280@icloud.com 최근 접속 2025-08-31 18:38:22 (JP) IP: 110.…" at bounding box center [756, 192] width 1217 height 111
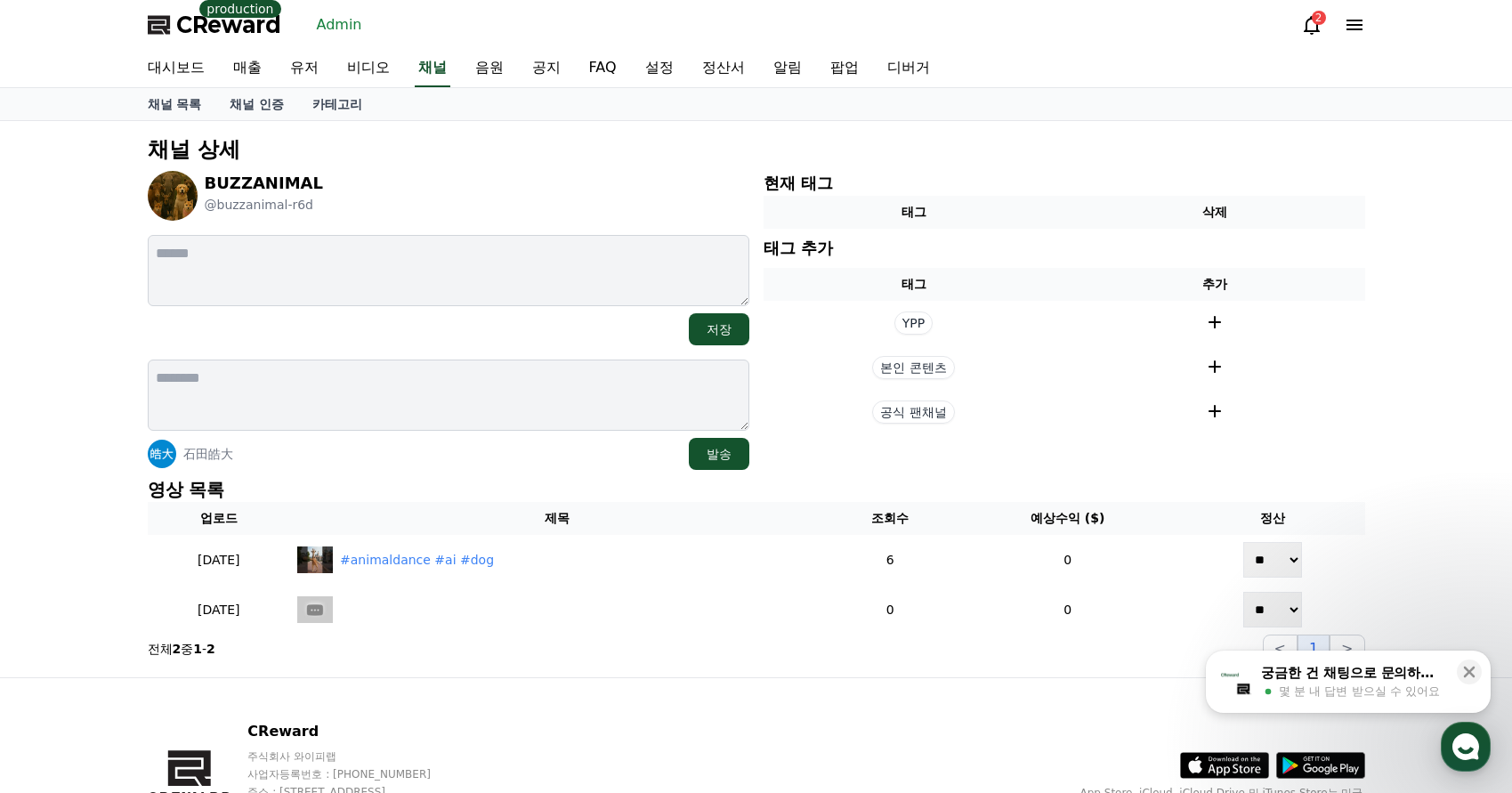
click at [509, 455] on div "[PERSON_NAME]" at bounding box center [447, 454] width 601 height 32
click at [461, 451] on div "[PERSON_NAME]" at bounding box center [447, 454] width 601 height 32
